Goal: Transaction & Acquisition: Purchase product/service

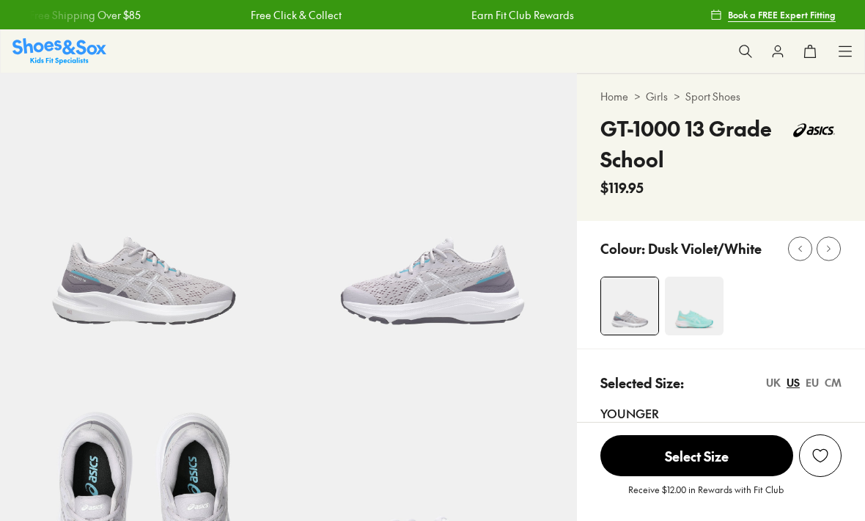
select select "*"
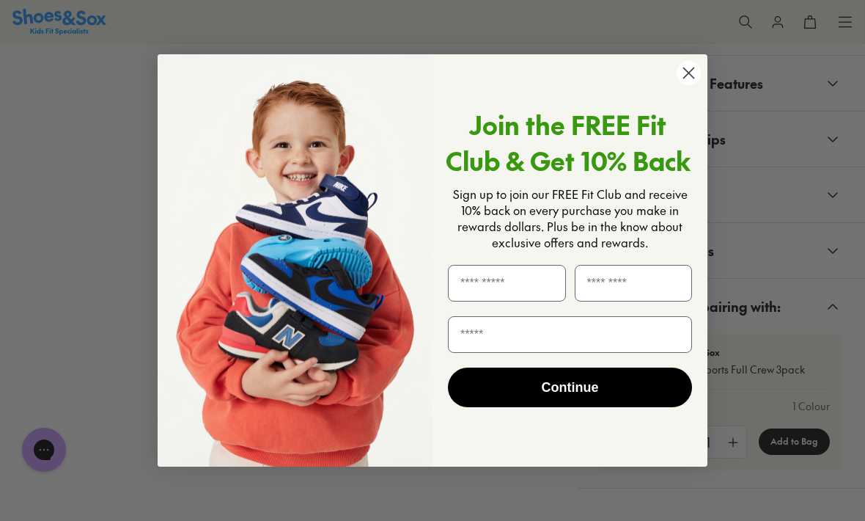
scroll to position [992, 0]
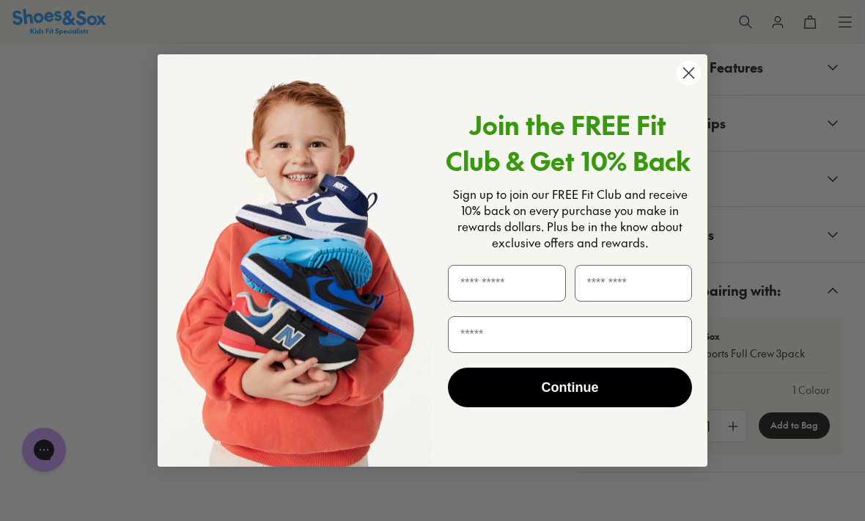
click at [690, 78] on icon "Close dialog" at bounding box center [689, 72] width 10 height 10
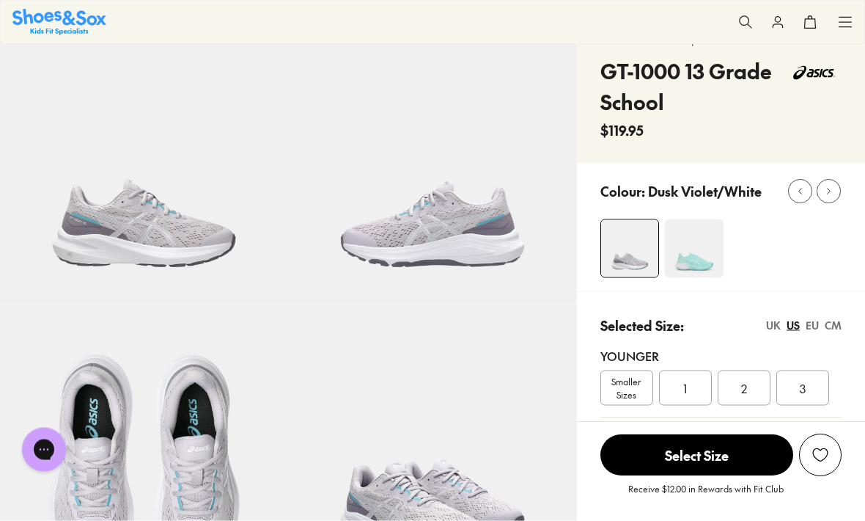
scroll to position [0, 0]
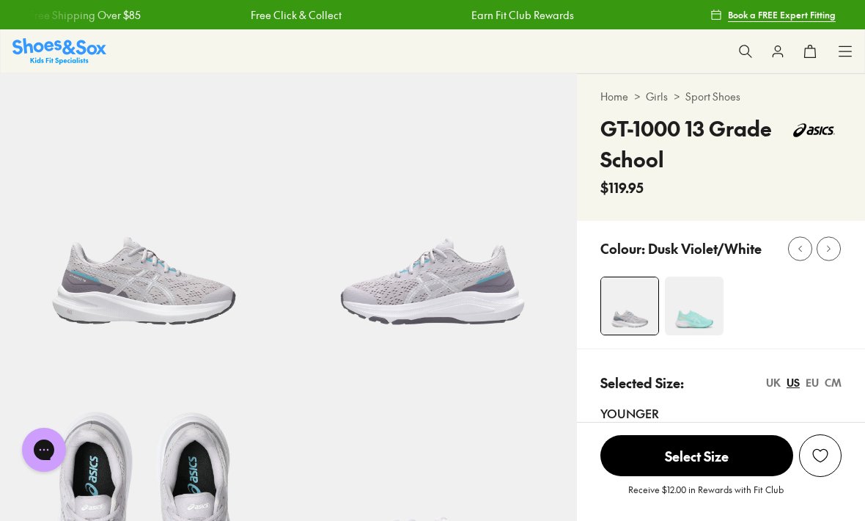
click at [66, 64] on img at bounding box center [59, 51] width 94 height 26
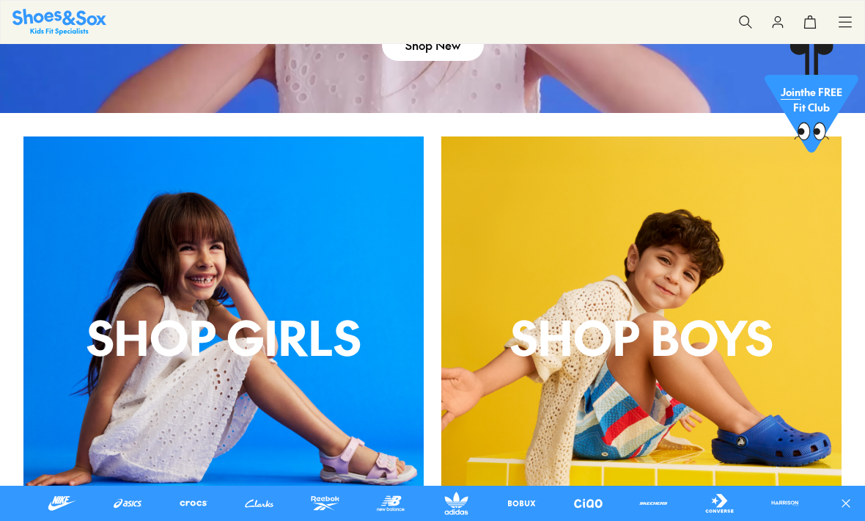
scroll to position [396, 0]
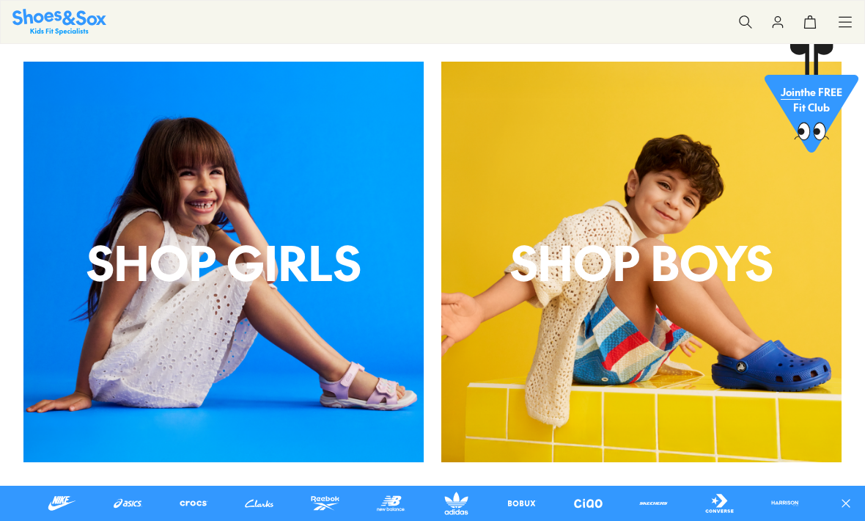
click at [527, 358] on div "shop boys" at bounding box center [642, 262] width 400 height 400
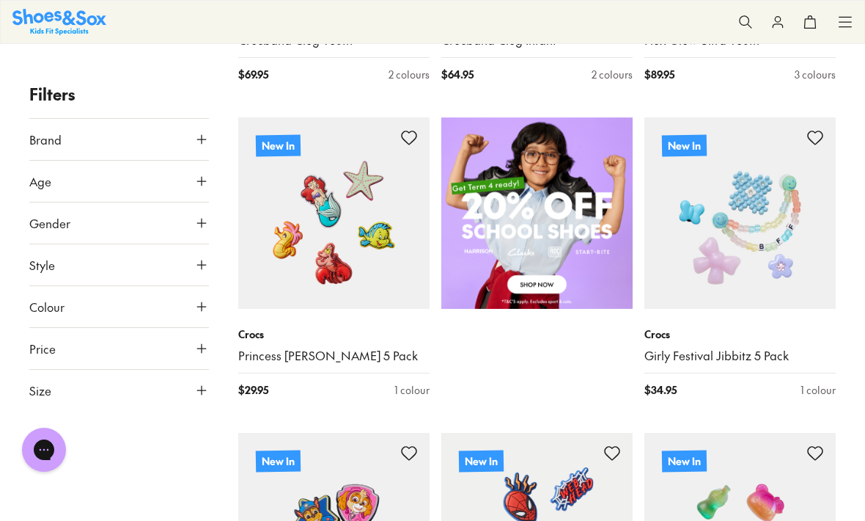
scroll to position [778, 0]
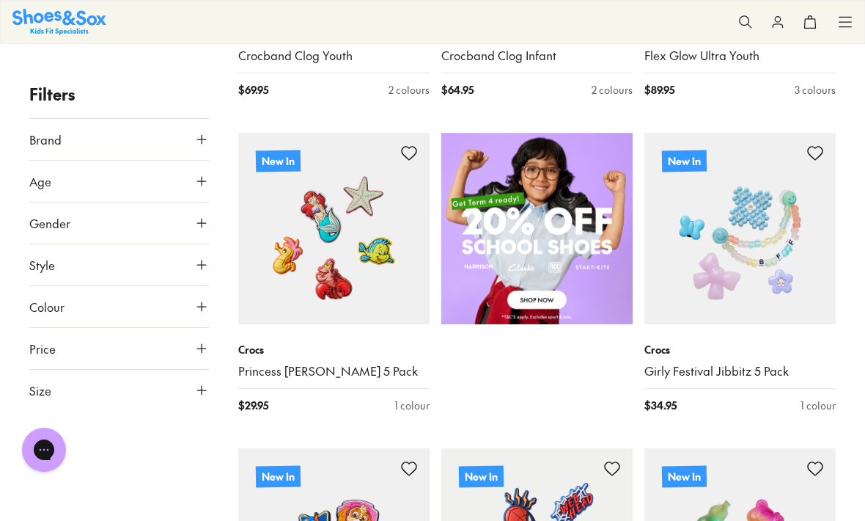
click at [66, 383] on button "Size" at bounding box center [119, 390] width 180 height 41
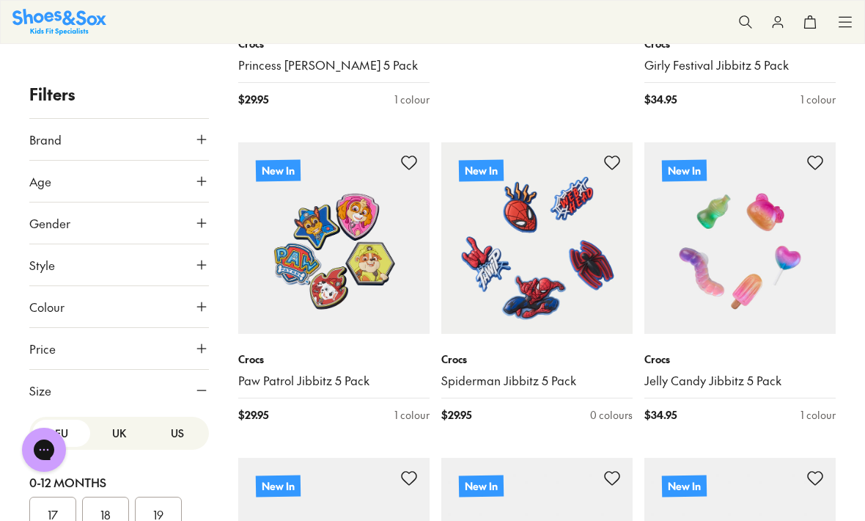
scroll to position [1116, 0]
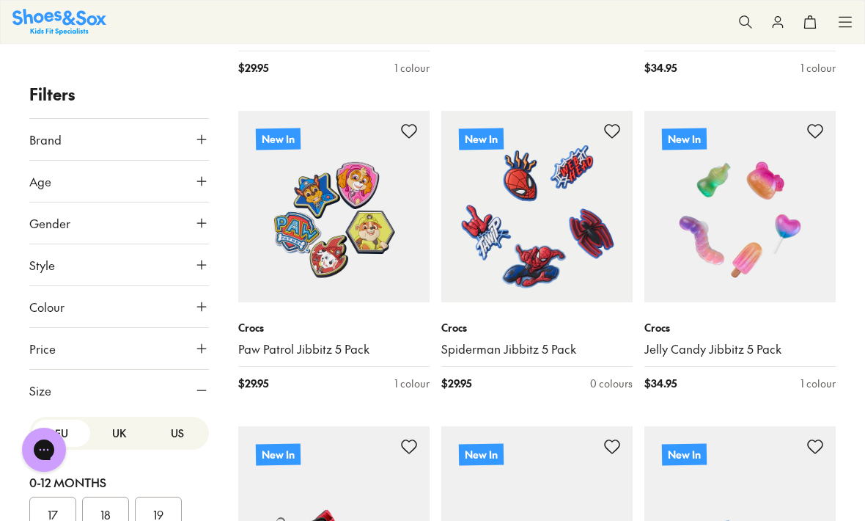
click at [186, 437] on button "US" at bounding box center [177, 433] width 58 height 27
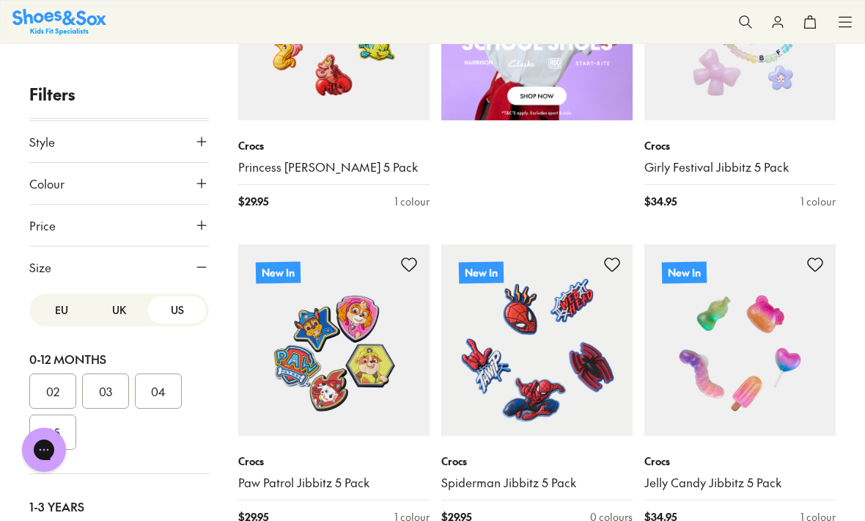
scroll to position [982, 0]
